Goal: Find specific page/section: Find specific page/section

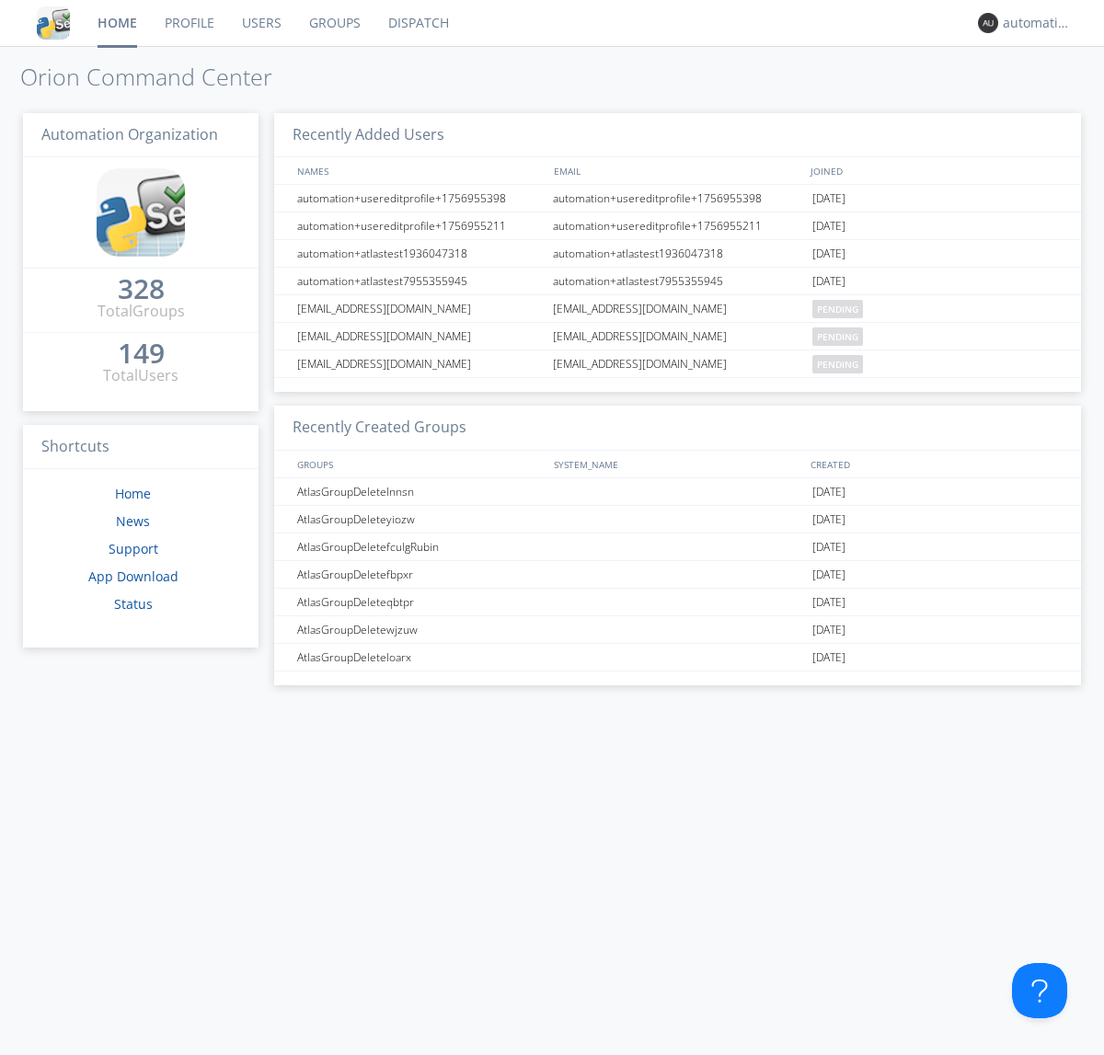
click at [417, 23] on link "Dispatch" at bounding box center [418, 23] width 88 height 46
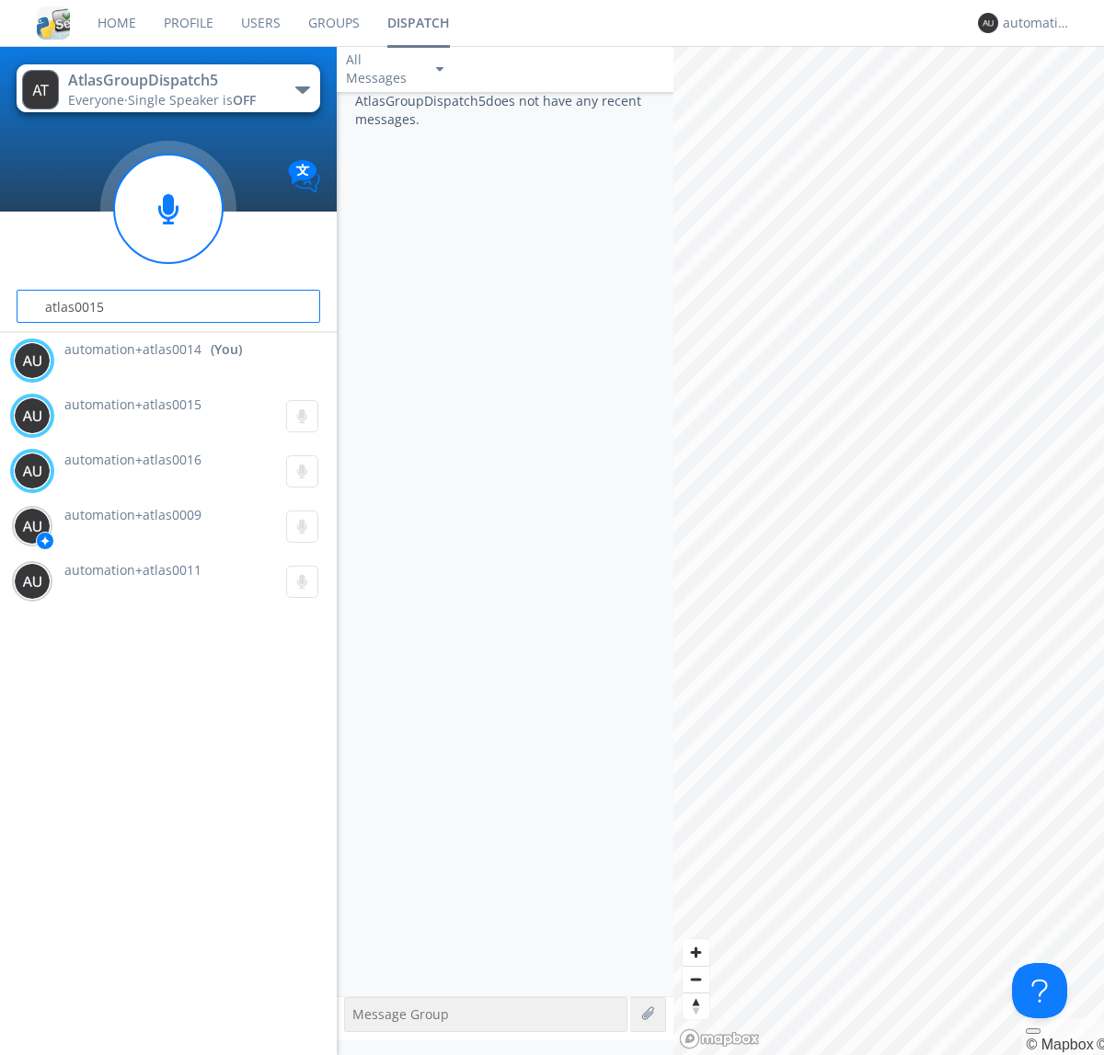
type input "atlas0015"
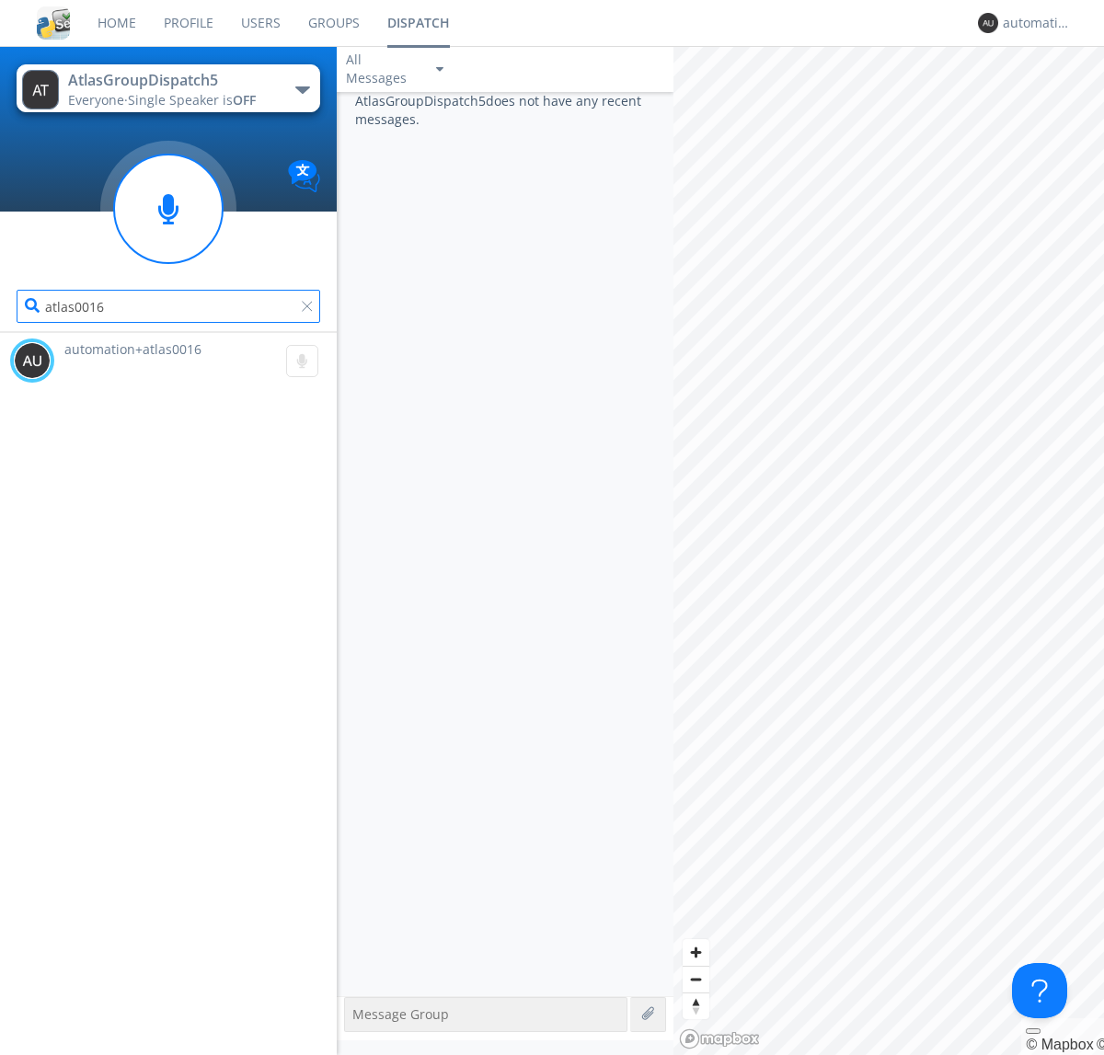
type input "atlas0016"
click at [1032, 23] on div "automation+atlas0014" at bounding box center [1037, 23] width 69 height 18
